Goal: Task Accomplishment & Management: Manage account settings

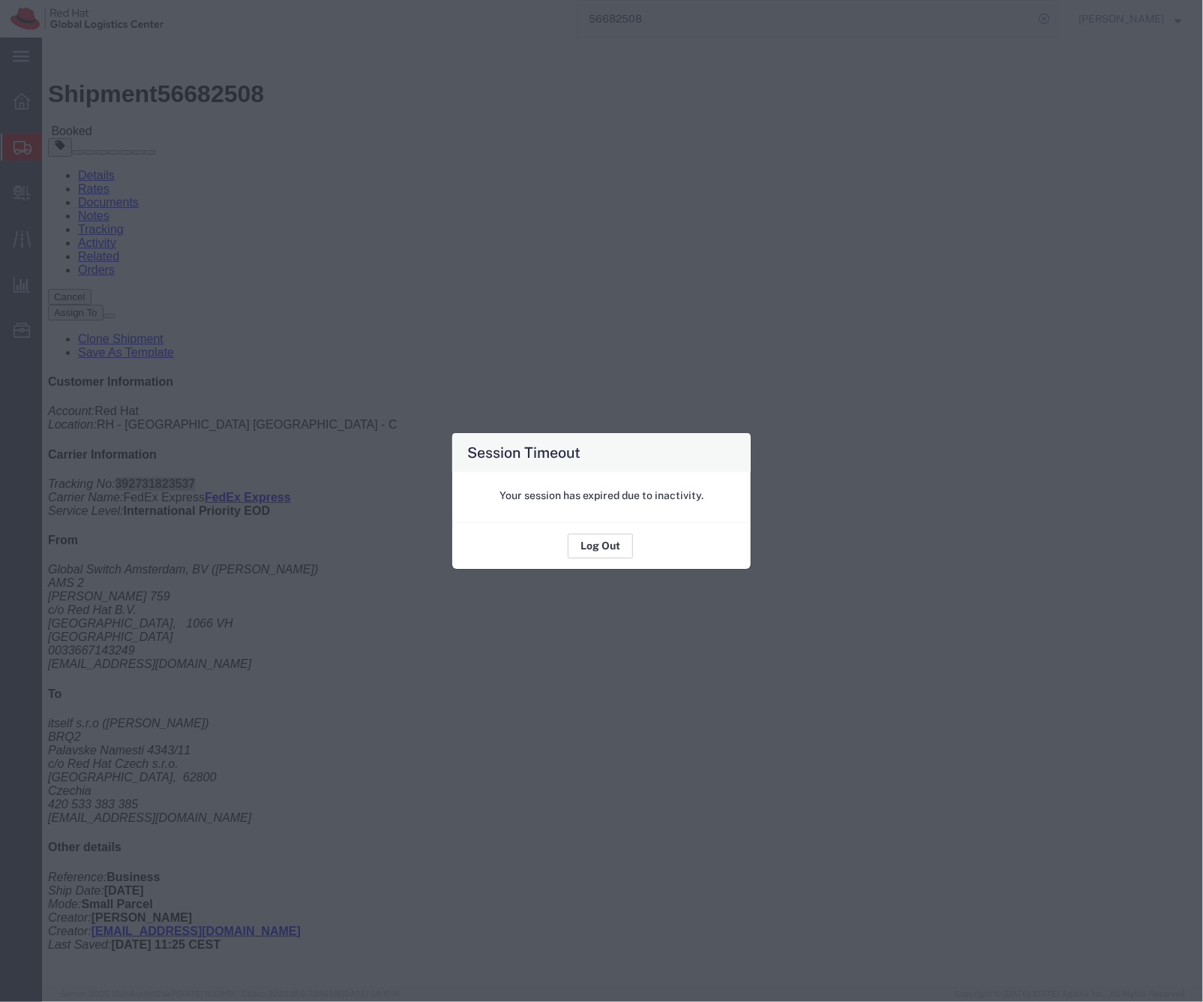
click at [597, 551] on button "Log Out" at bounding box center [600, 546] width 65 height 24
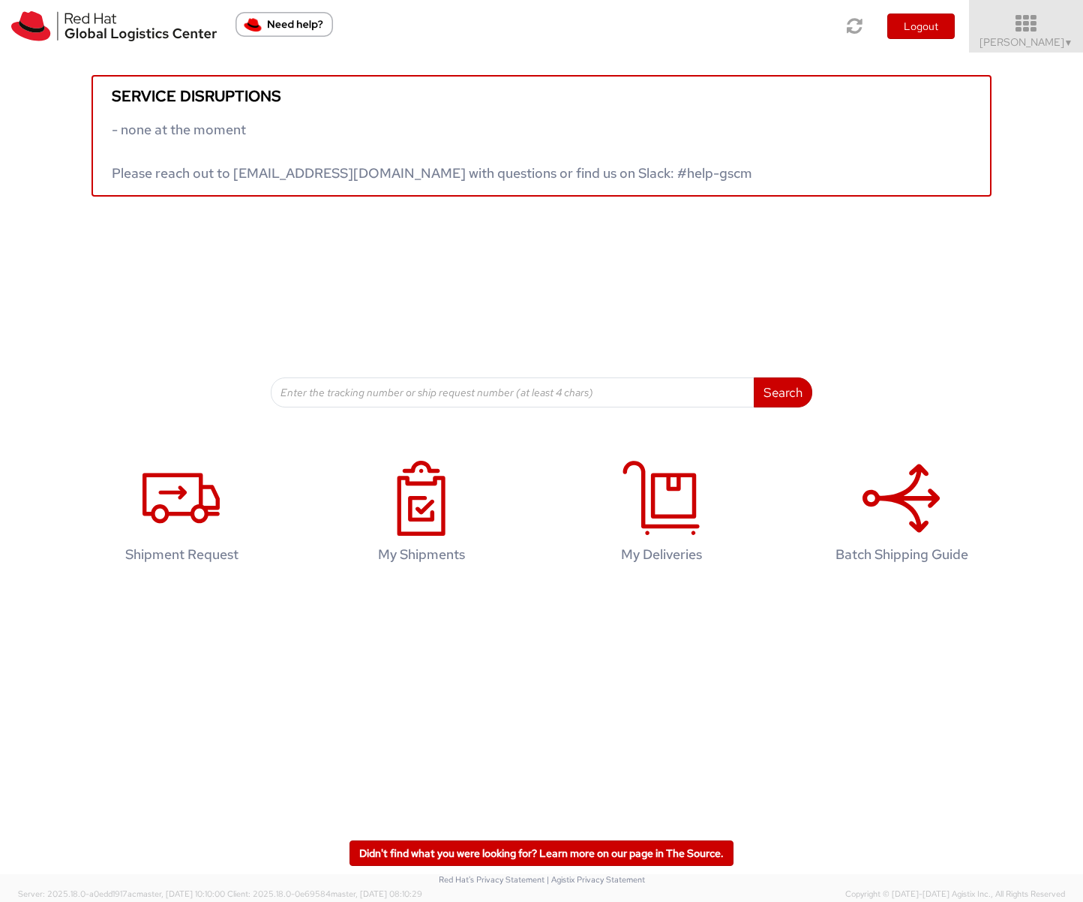
click at [1044, 39] on span "Sona Mala ▼" at bounding box center [1027, 42] width 94 height 14
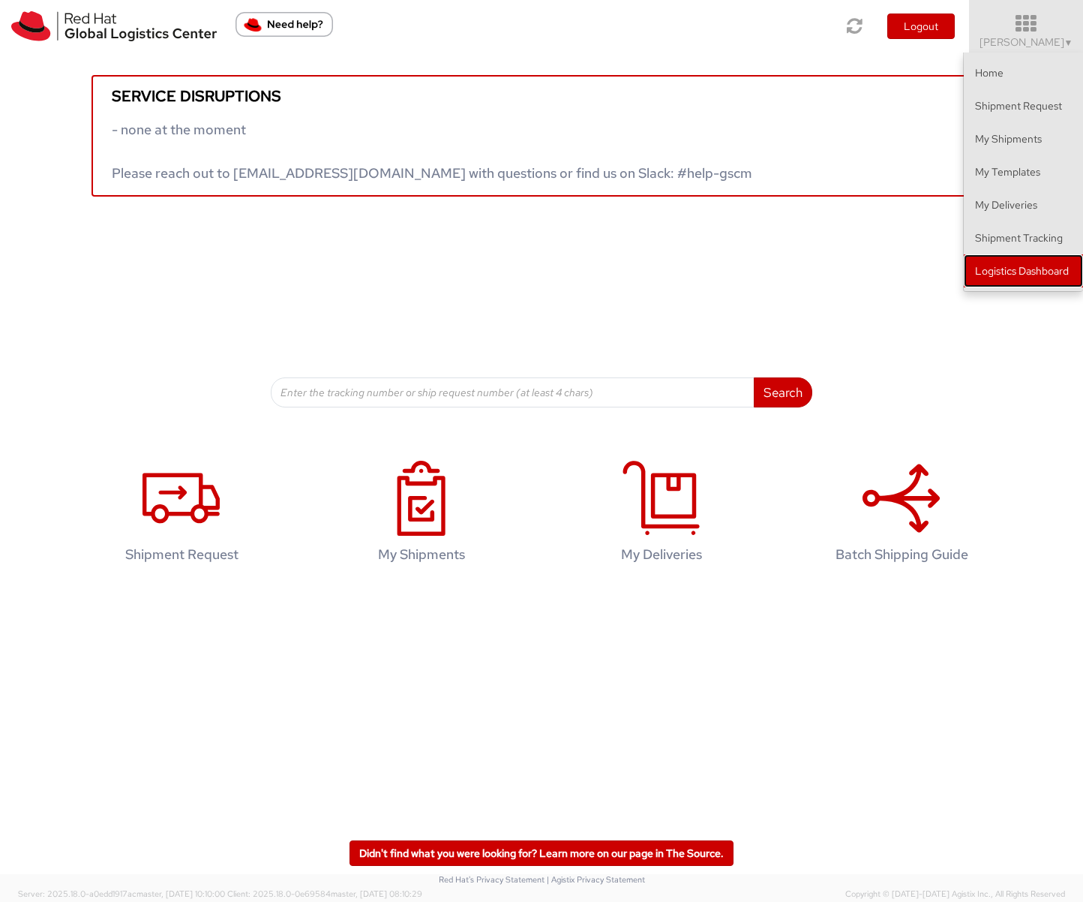
click at [1009, 272] on link "Logistics Dashboard" at bounding box center [1023, 270] width 119 height 33
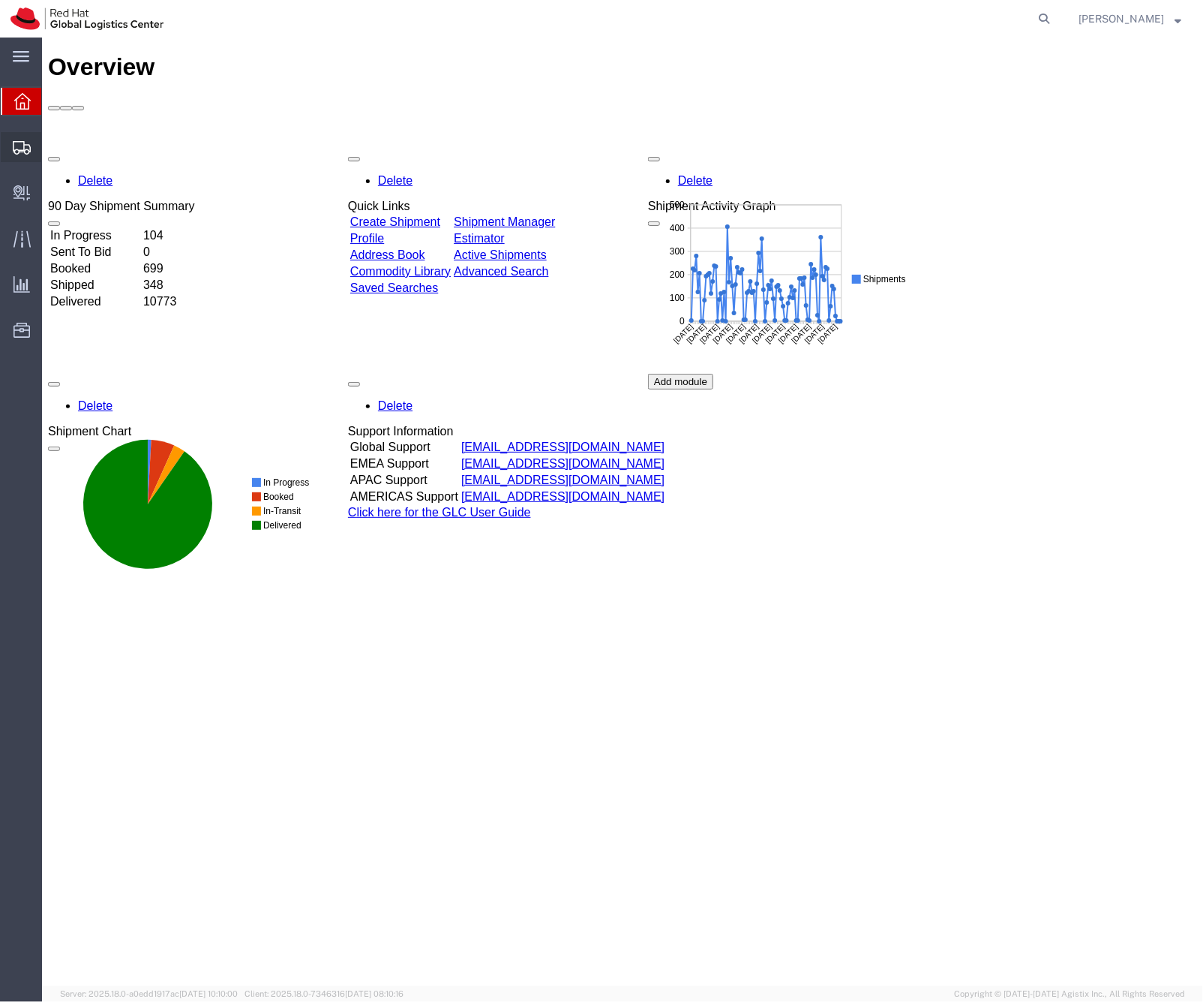
click at [14, 151] on icon at bounding box center [22, 148] width 18 height 14
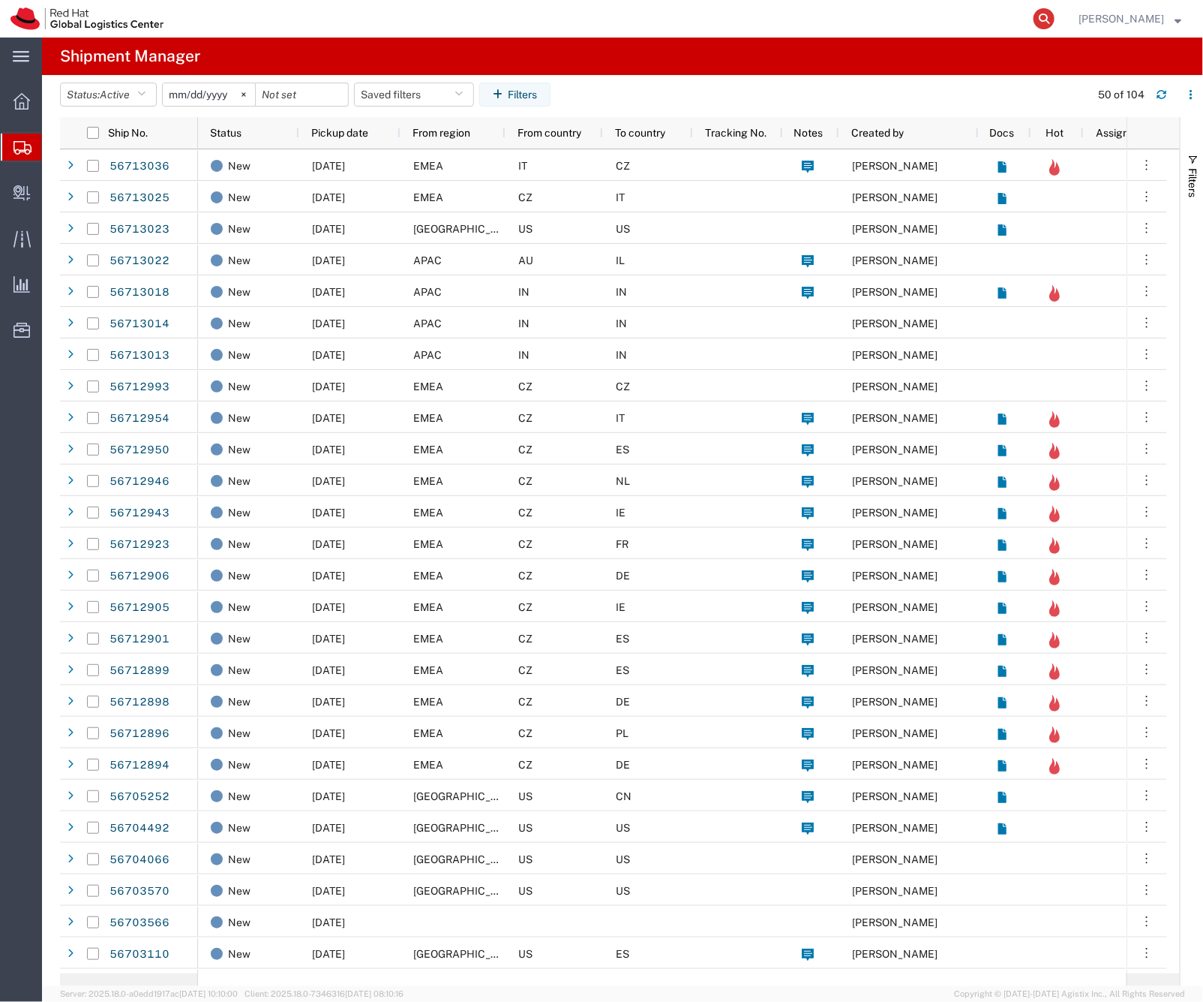
click at [1055, 14] on icon at bounding box center [1044, 18] width 21 height 21
click at [782, 20] on input "search" at bounding box center [806, 19] width 456 height 36
paste input "56713022"
type input "56713022"
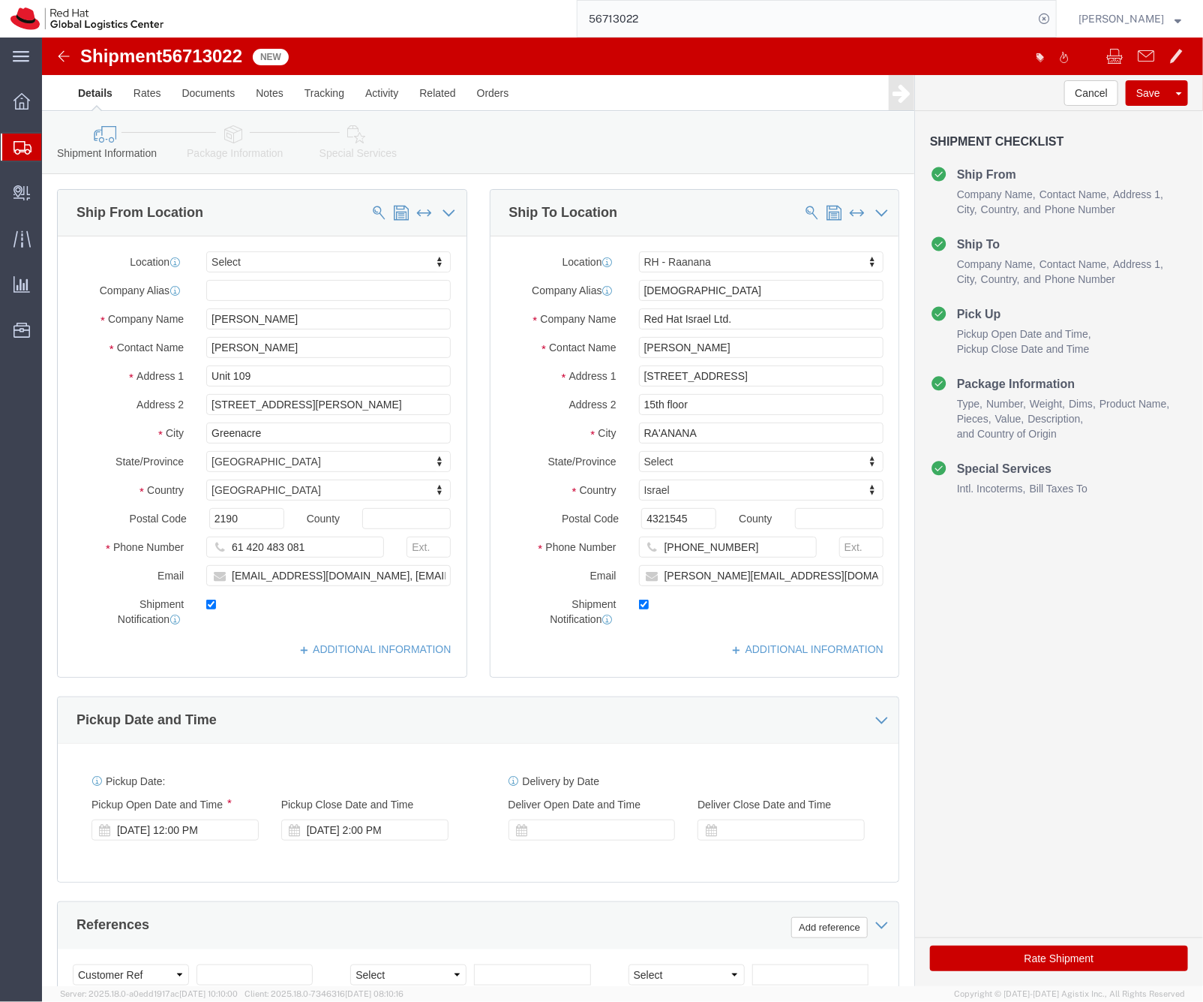
select select
select select "61972"
click icon
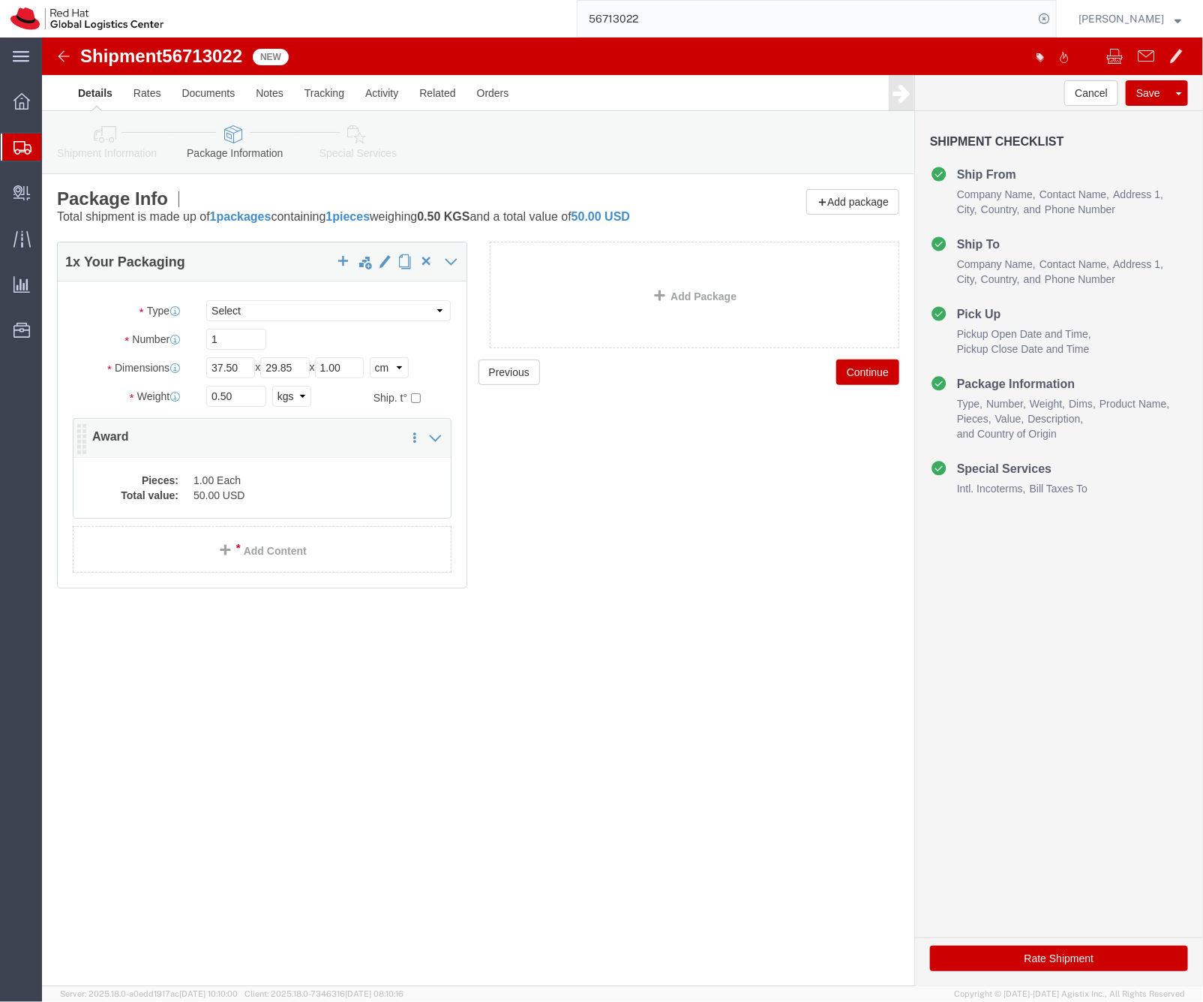
click dd "50.00 USD"
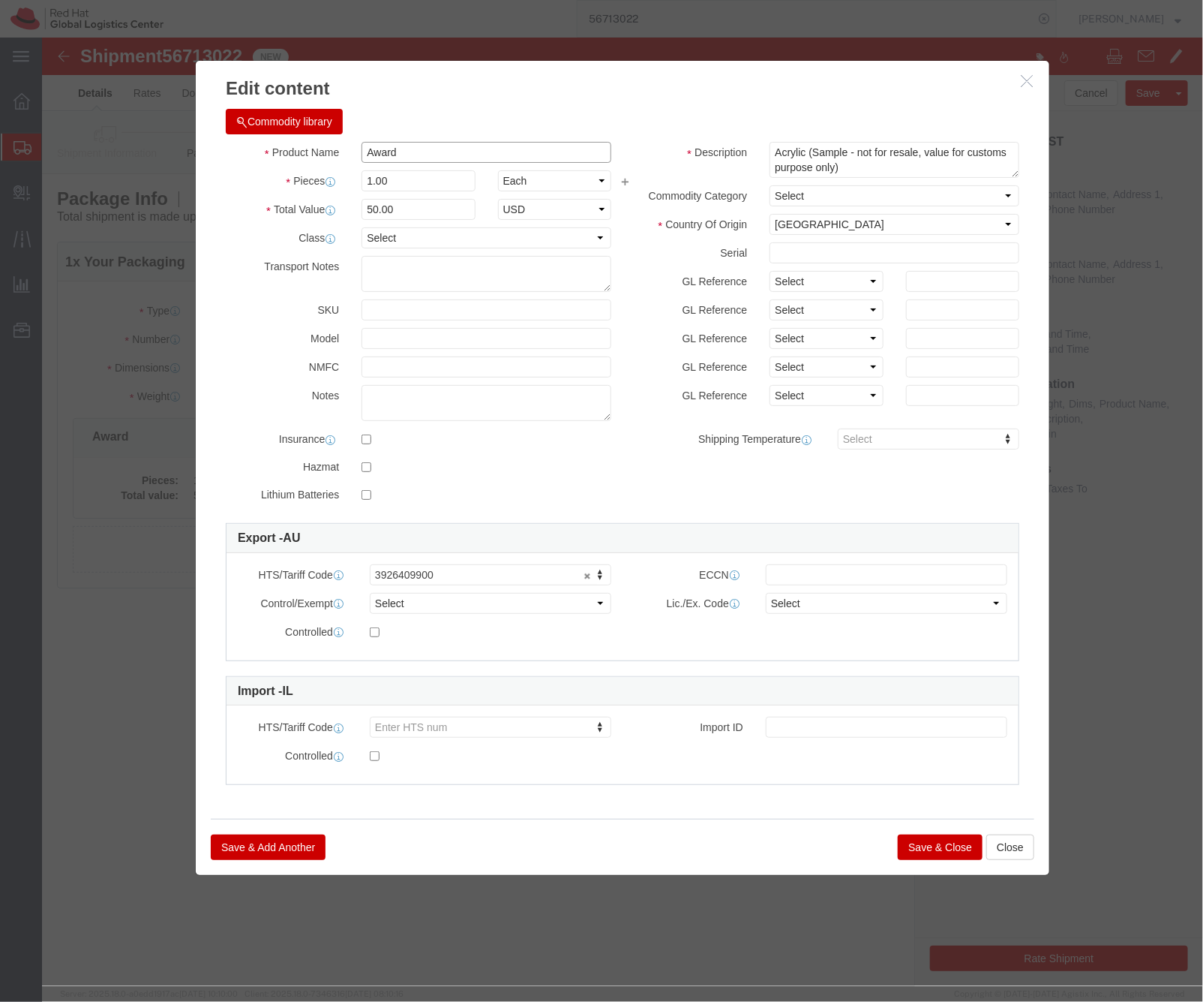
click input "Award"
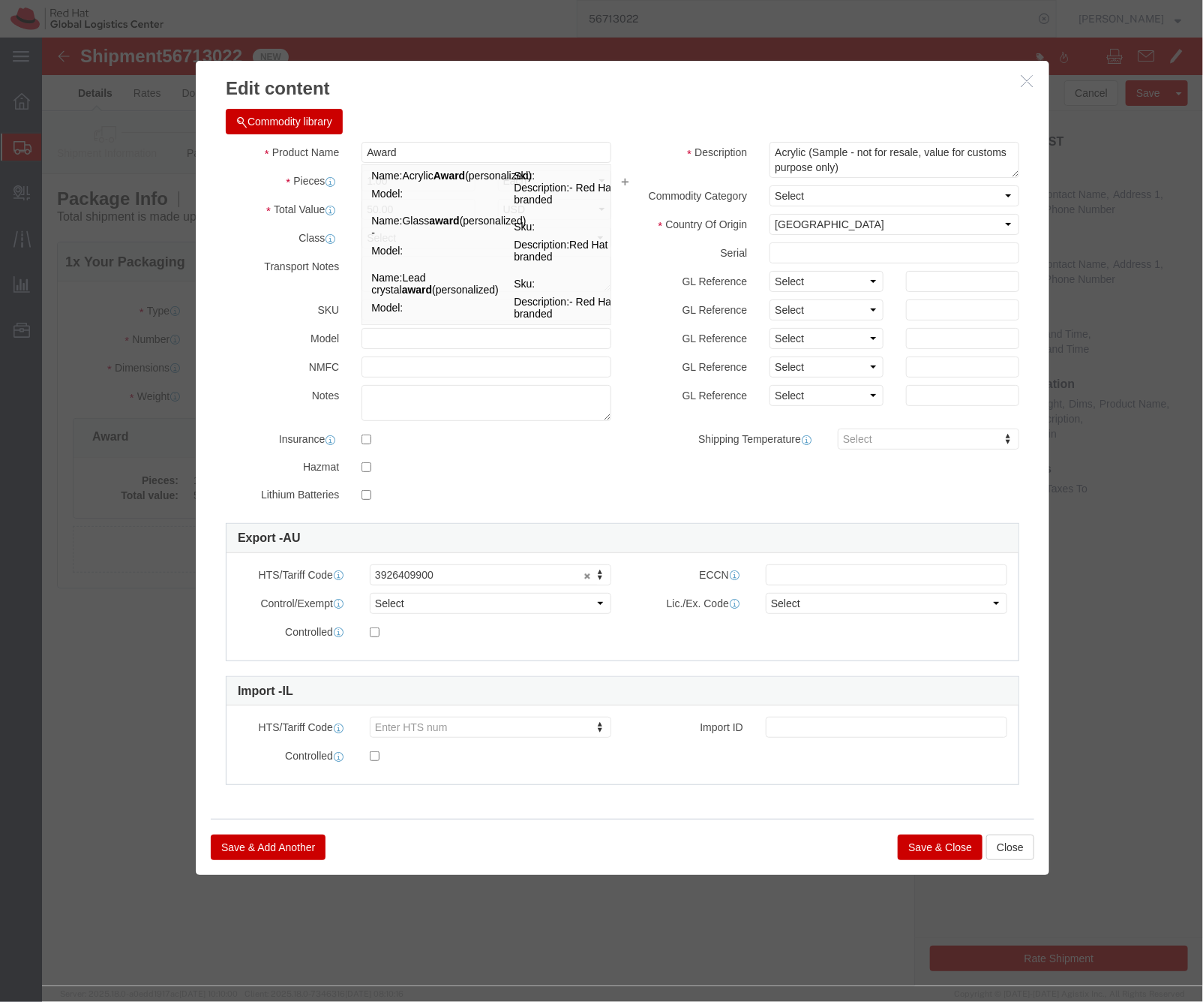
click h3 "Edit content"
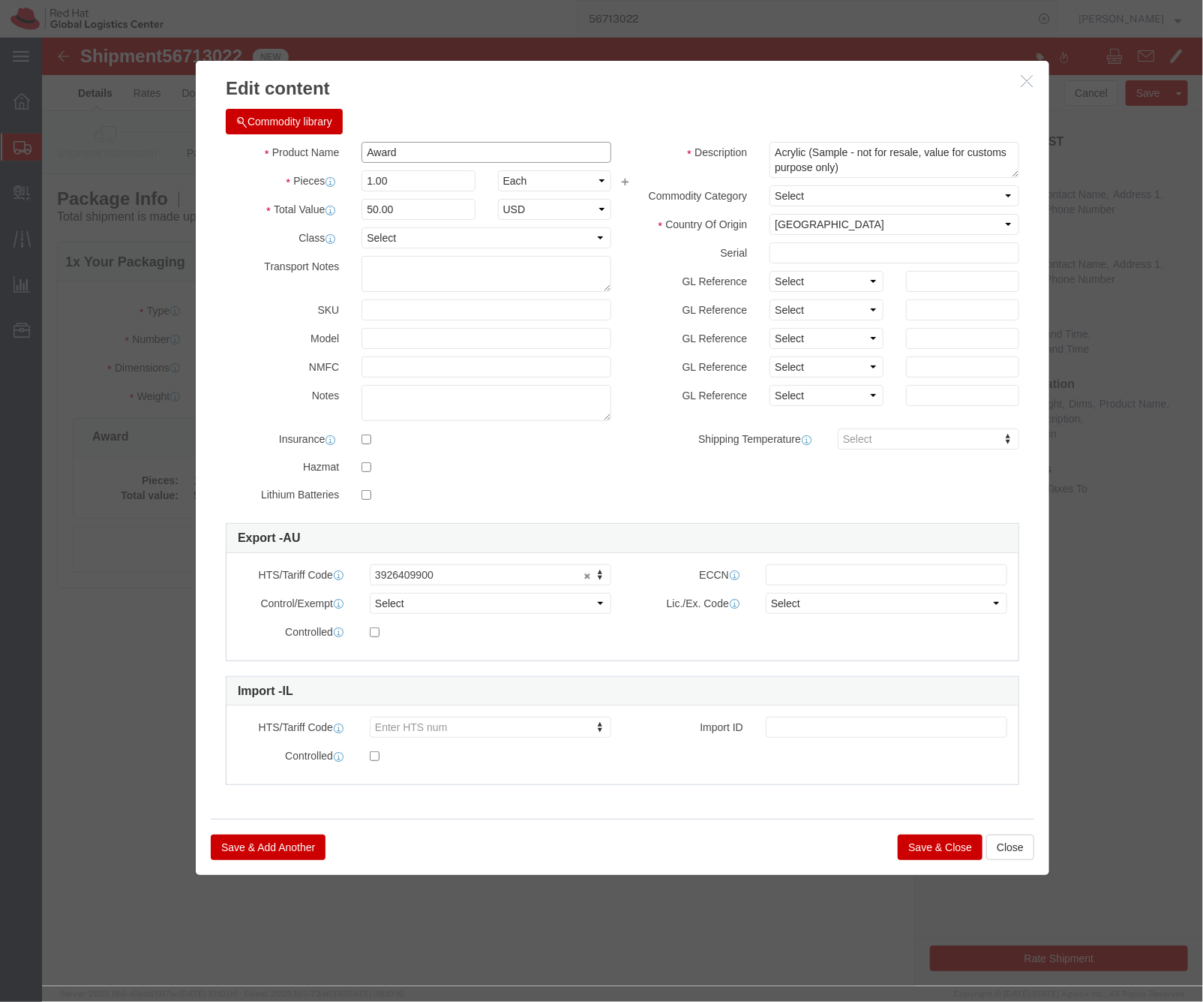
click input "Award"
type input "Award, Red Hat branded"
click button "Save & Close"
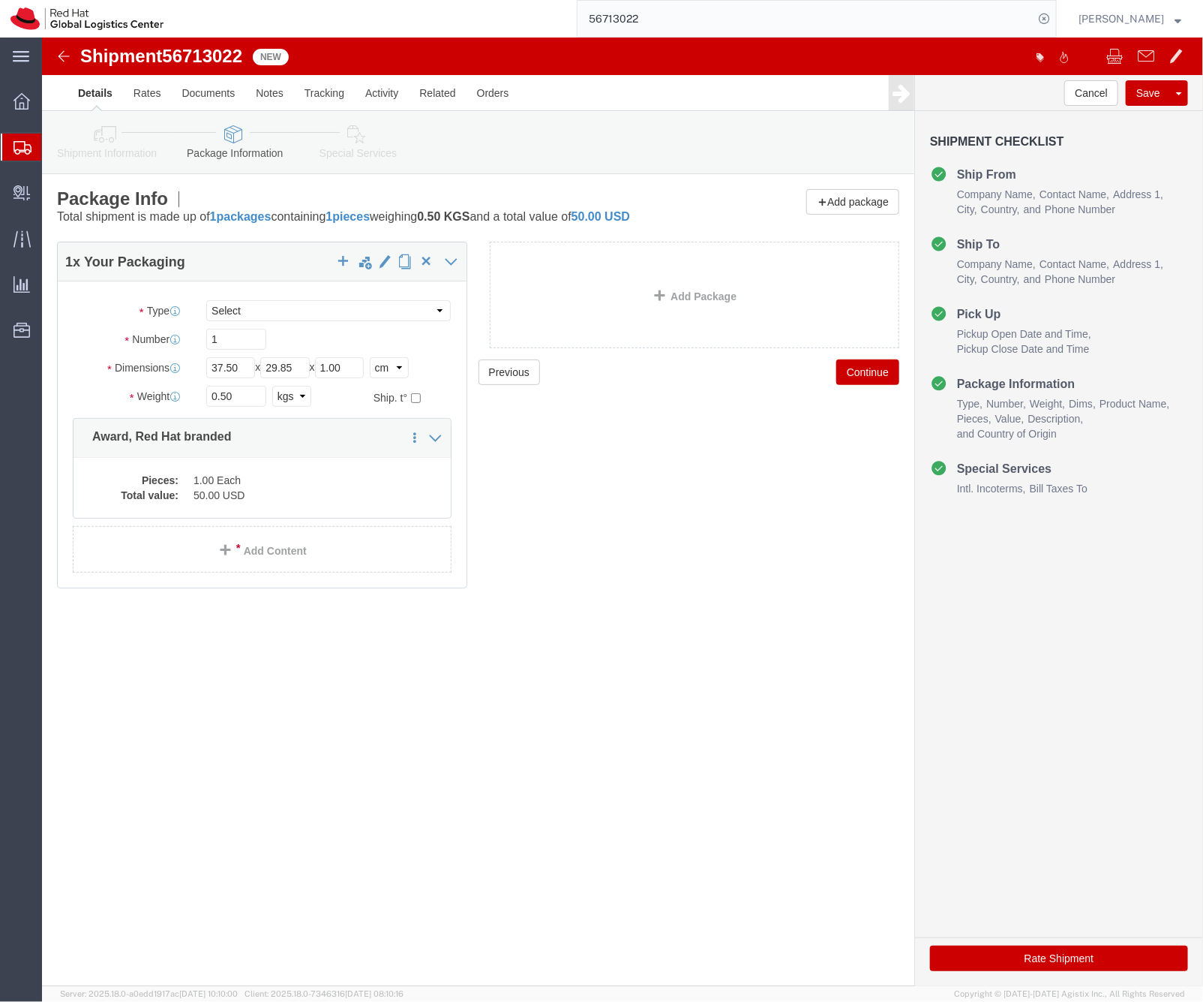
click icon
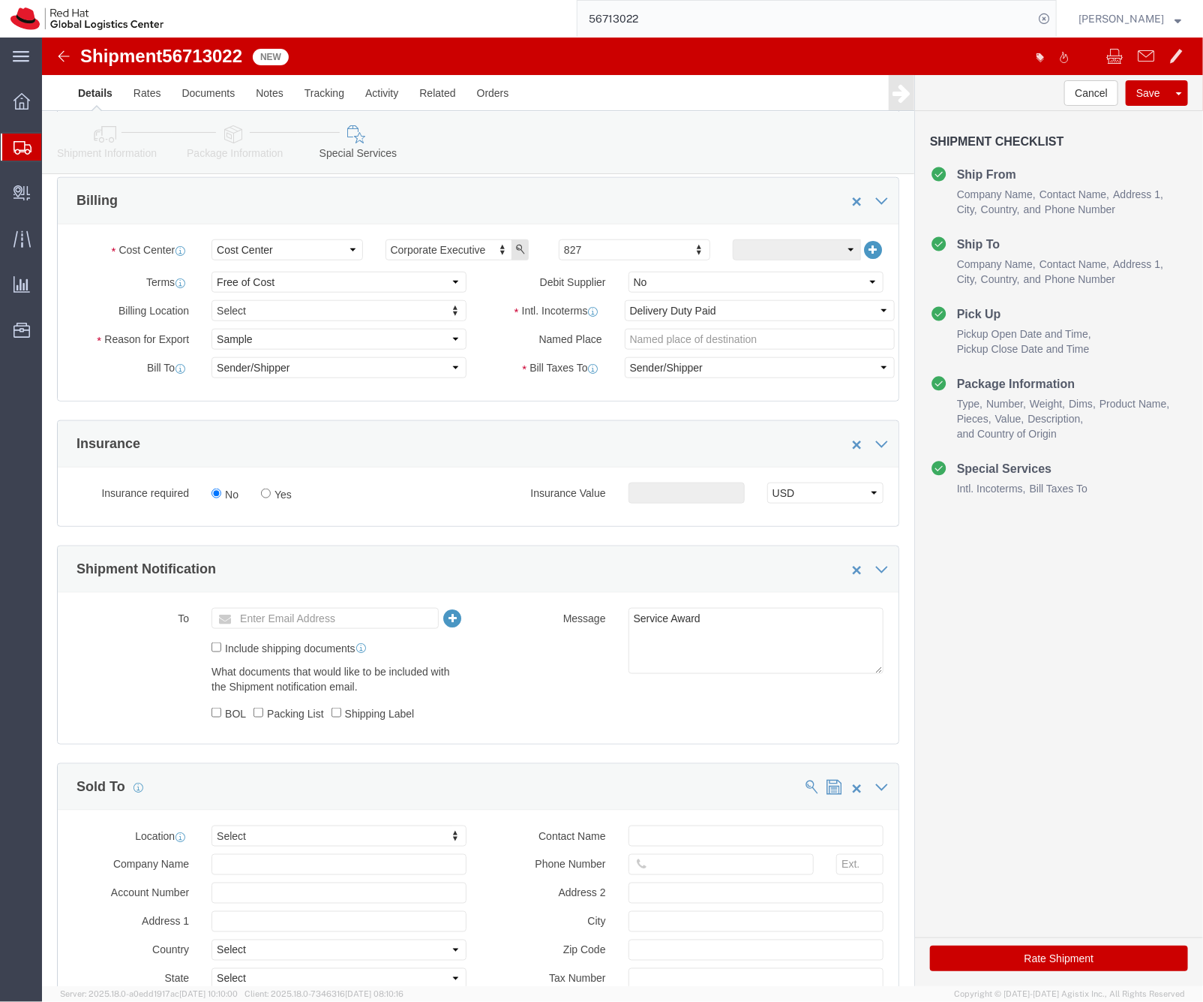
scroll to position [671, 0]
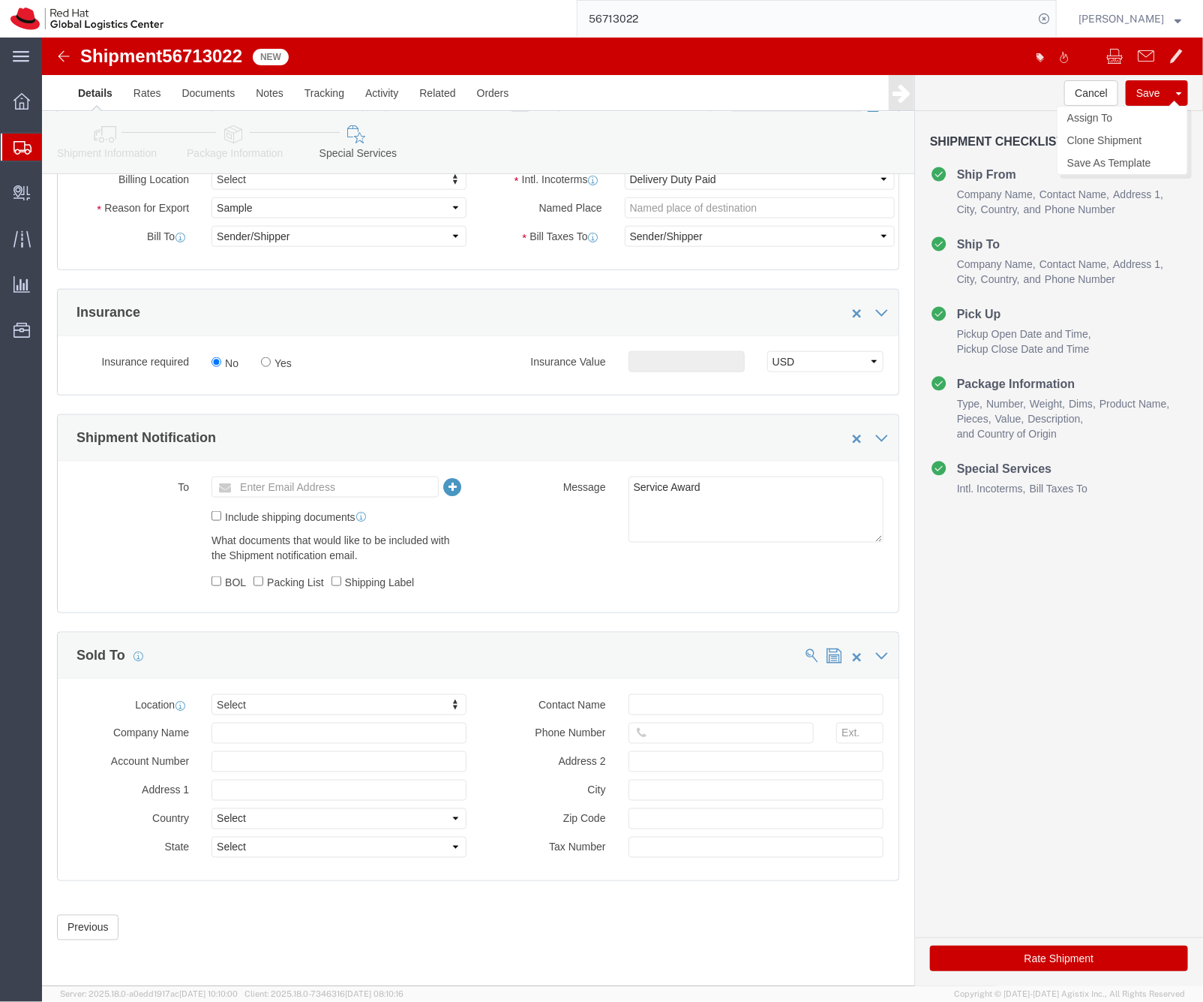
click button "Save"
